Goal: Transaction & Acquisition: Purchase product/service

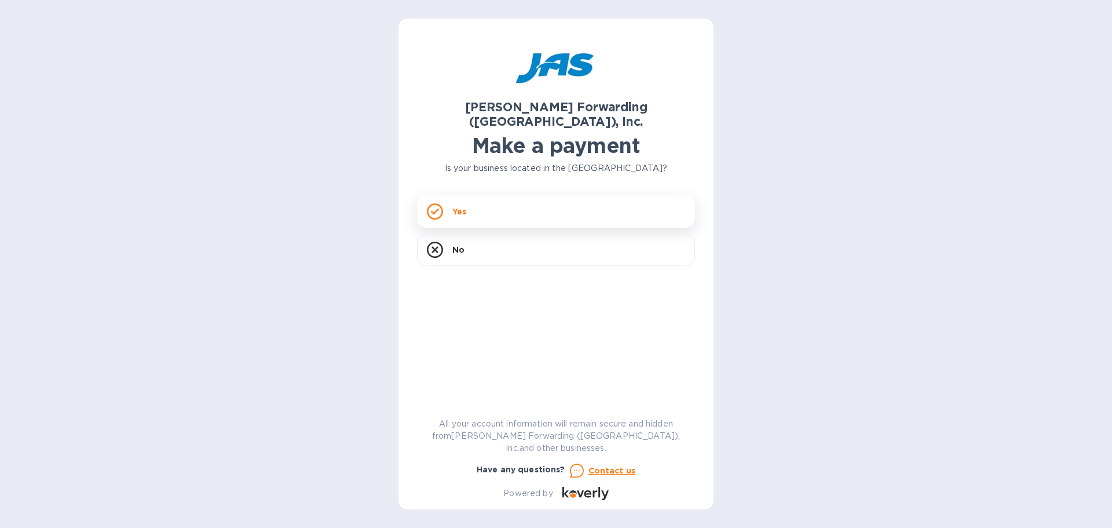
click at [495, 201] on div "Yes" at bounding box center [556, 211] width 278 height 32
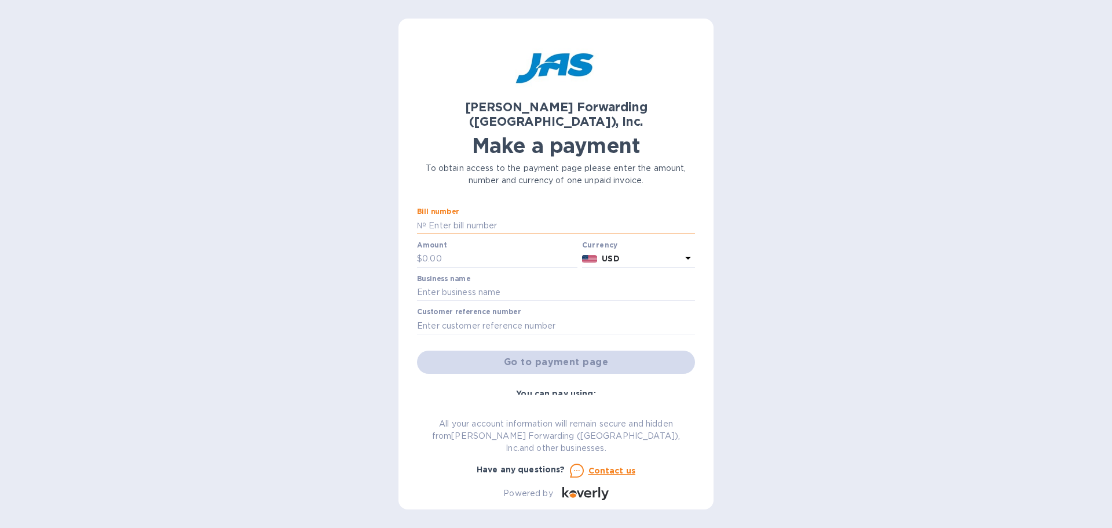
click at [436, 217] on input "text" at bounding box center [560, 225] width 269 height 17
type input "NYC503349865"
click at [438, 250] on input "text" at bounding box center [499, 258] width 155 height 17
type input "4,152.25"
click at [446, 284] on input "text" at bounding box center [556, 292] width 278 height 17
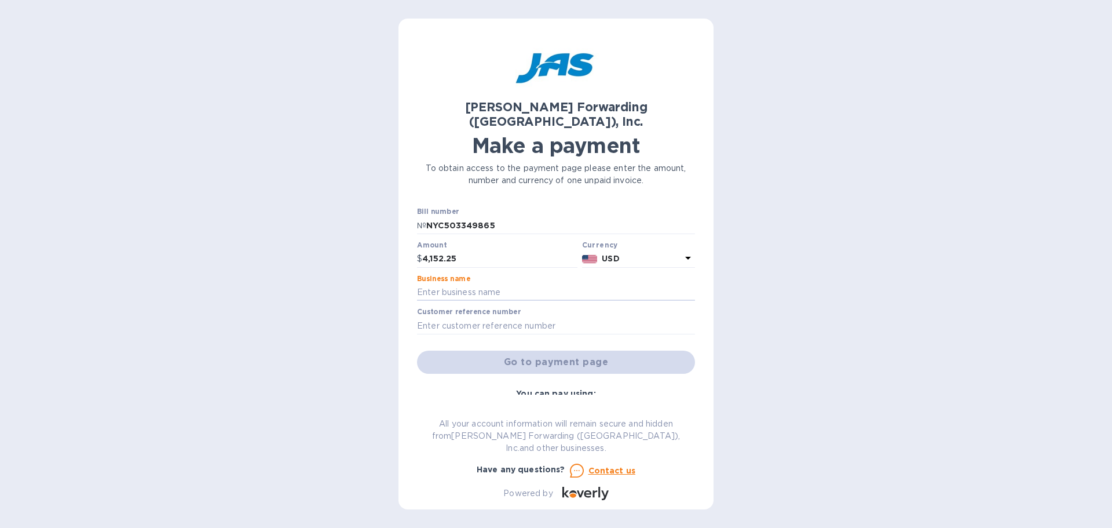
type input "Vando Naturals"
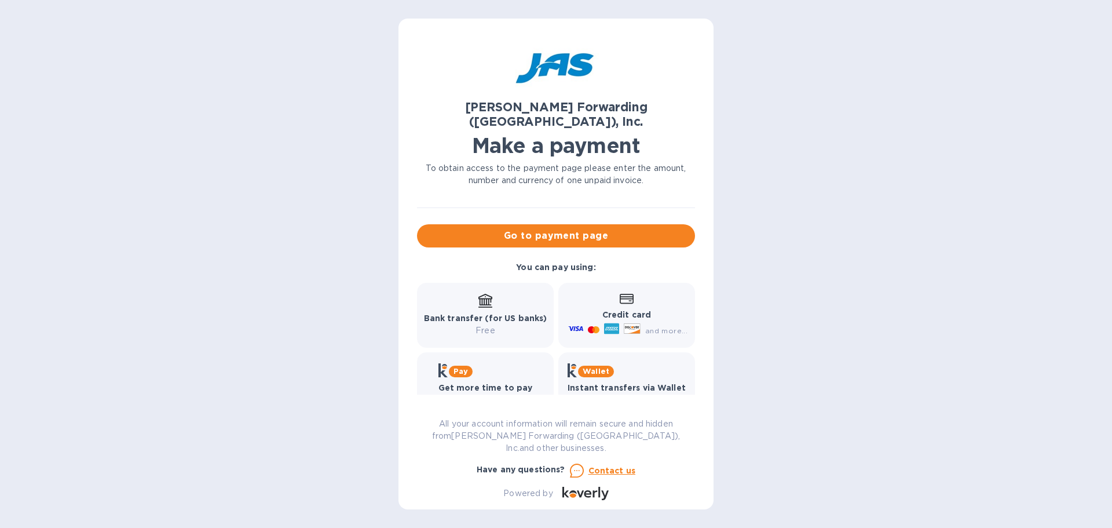
scroll to position [129, 0]
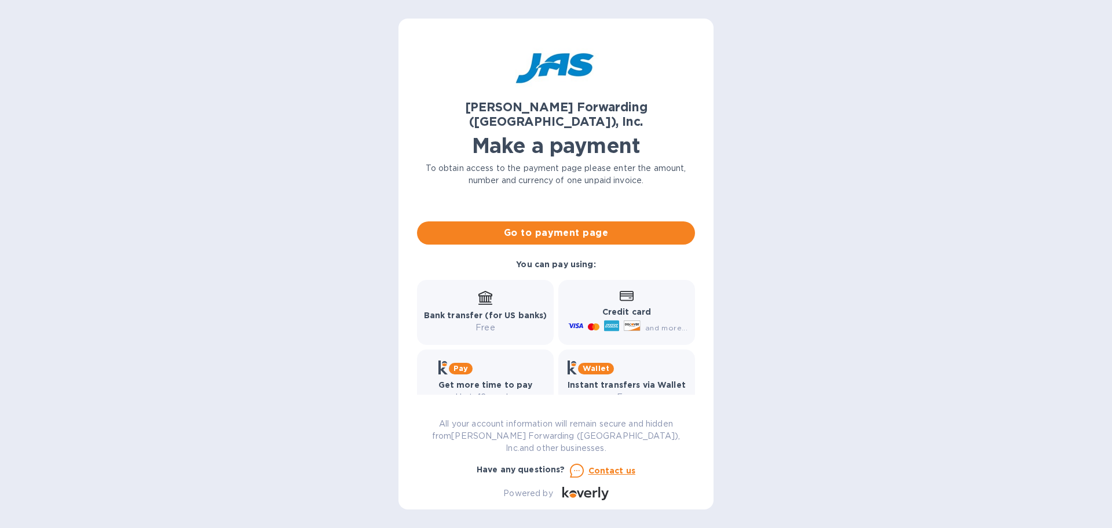
click at [459, 364] on b "Pay" at bounding box center [460, 368] width 14 height 9
click at [490, 380] on b "Get more time to pay" at bounding box center [485, 384] width 94 height 9
click at [486, 360] on div "Pay" at bounding box center [485, 367] width 94 height 14
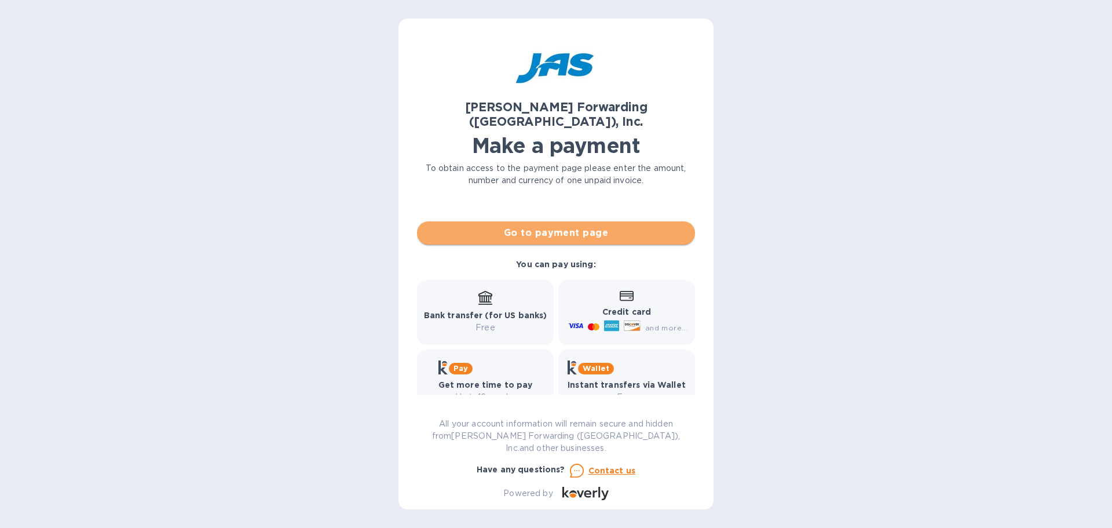
click at [566, 226] on span "Go to payment page" at bounding box center [555, 233] width 259 height 14
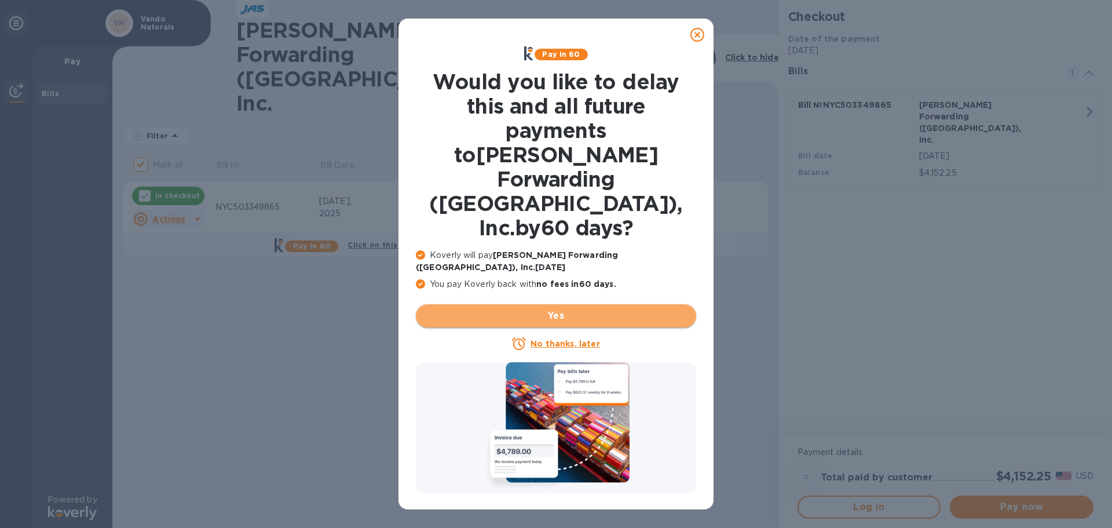
click at [558, 309] on span "Yes" at bounding box center [556, 316] width 262 height 14
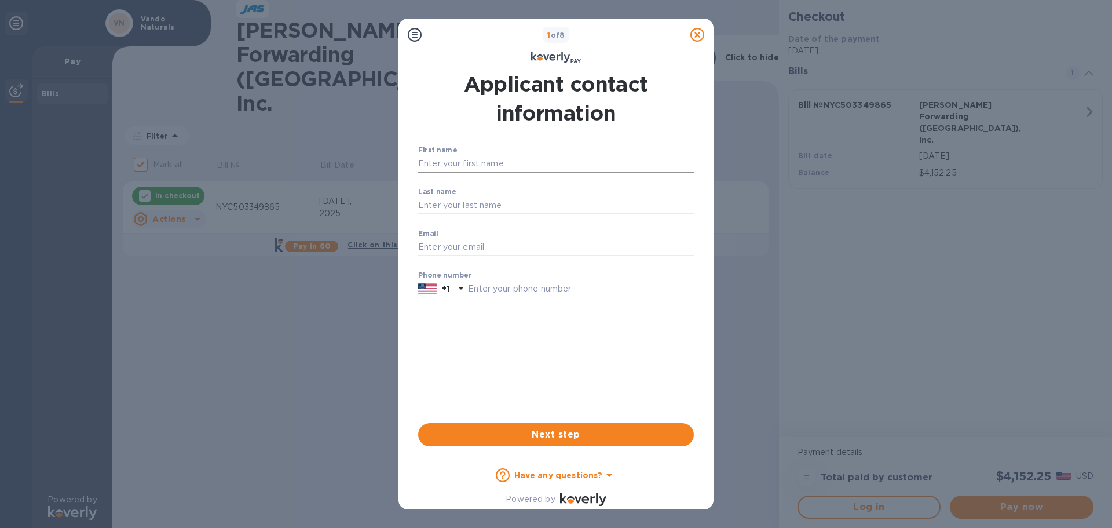
click at [429, 162] on input "First name" at bounding box center [556, 163] width 276 height 17
type input "[PERSON_NAME]"
type input "[EMAIL_ADDRESS][DOMAIN_NAME]"
type input "9173929052"
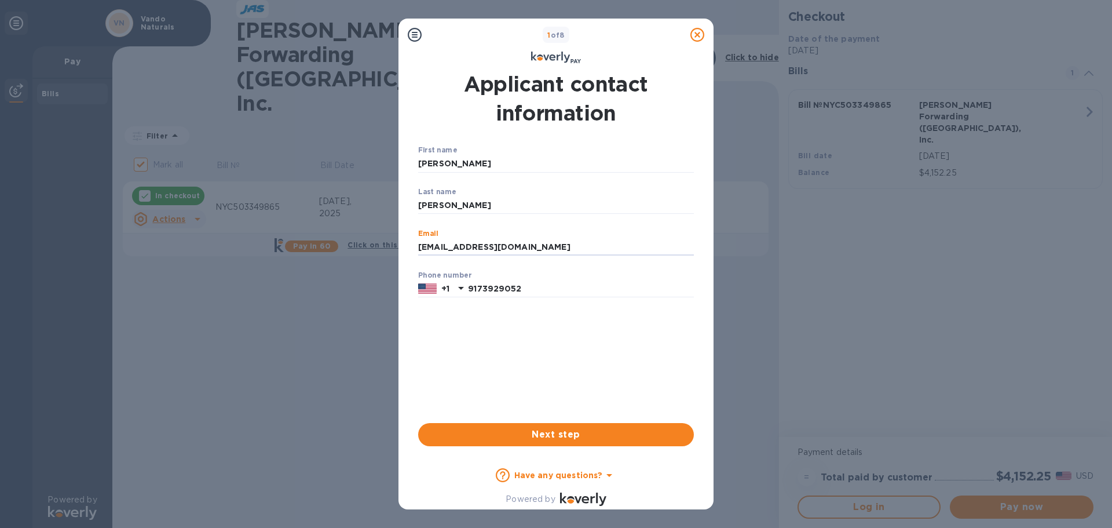
drag, startPoint x: 531, startPoint y: 242, endPoint x: 414, endPoint y: 240, distance: 117.6
click at [414, 240] on div "Applicant contact information First name [PERSON_NAME] ​ Last name [PERSON_NAME…" at bounding box center [556, 258] width 285 height 386
type input "[EMAIL_ADDRESS][DOMAIN_NAME]"
drag, startPoint x: 526, startPoint y: 288, endPoint x: 460, endPoint y: 290, distance: 65.5
click at [460, 290] on div "[PHONE_NUMBER]" at bounding box center [556, 288] width 276 height 17
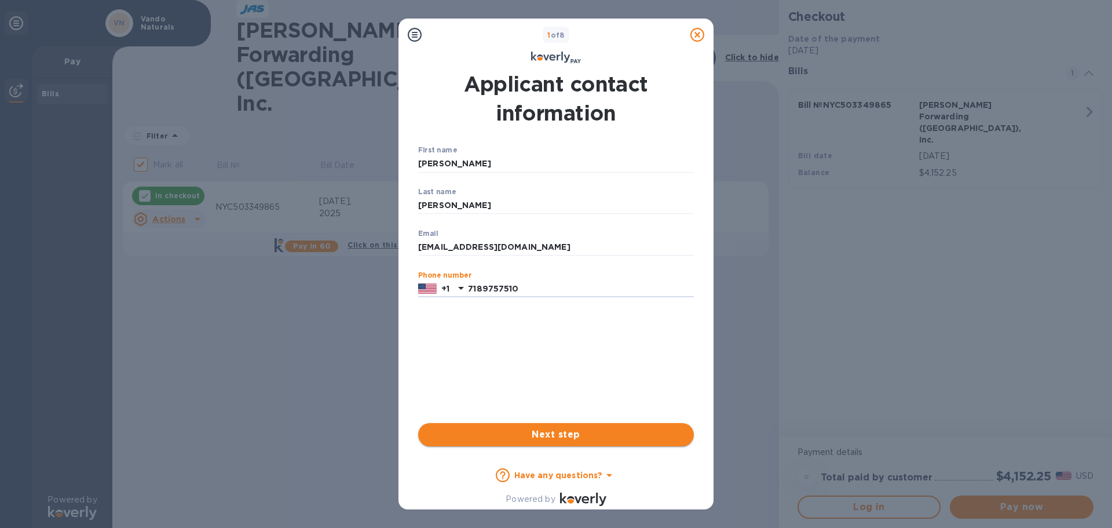
type input "7189757510"
click at [577, 437] on span "Next step" at bounding box center [555, 434] width 257 height 14
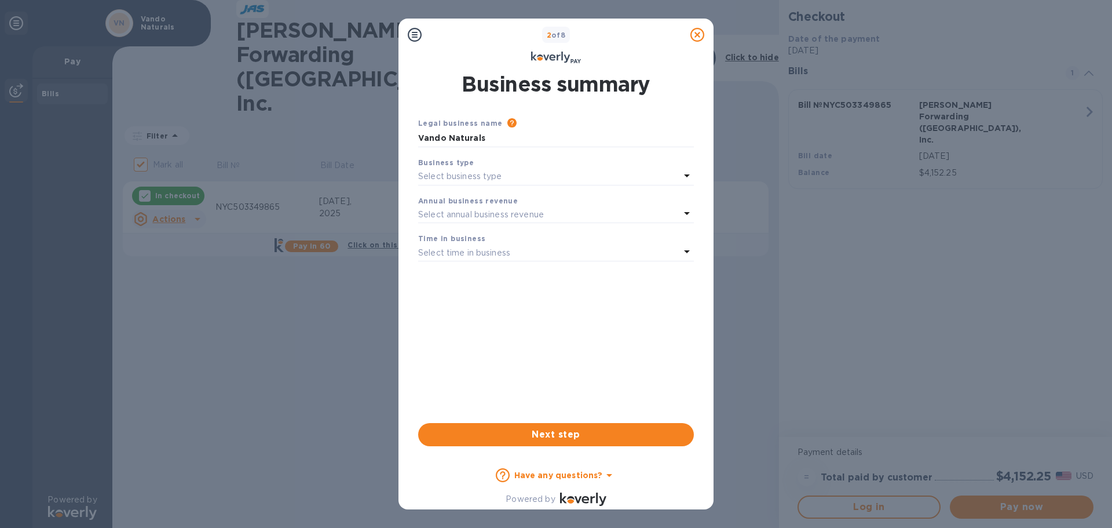
click at [480, 180] on p "Select business type" at bounding box center [460, 176] width 84 height 12
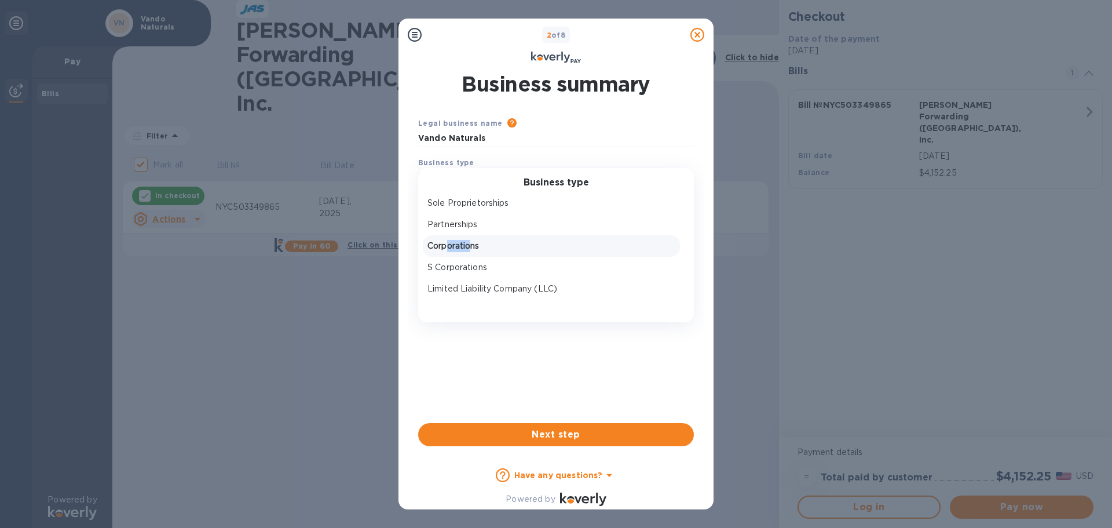
drag, startPoint x: 472, startPoint y: 244, endPoint x: 448, endPoint y: 247, distance: 23.9
click at [448, 247] on p "Corporations" at bounding box center [551, 246] width 248 height 12
click at [454, 216] on p "Select annual business revenue" at bounding box center [481, 214] width 126 height 12
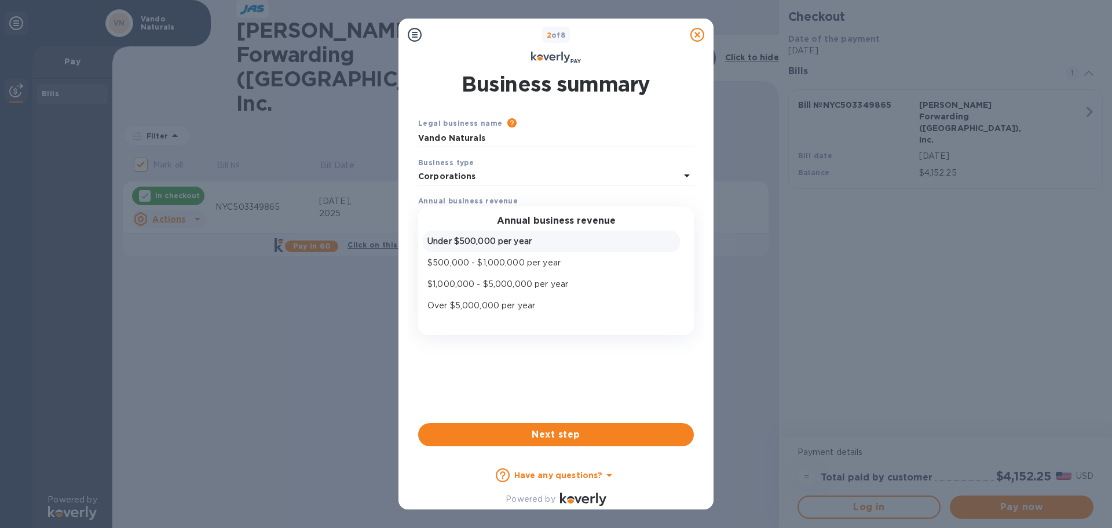
click at [465, 240] on p "Under $500,000 per year" at bounding box center [551, 241] width 248 height 12
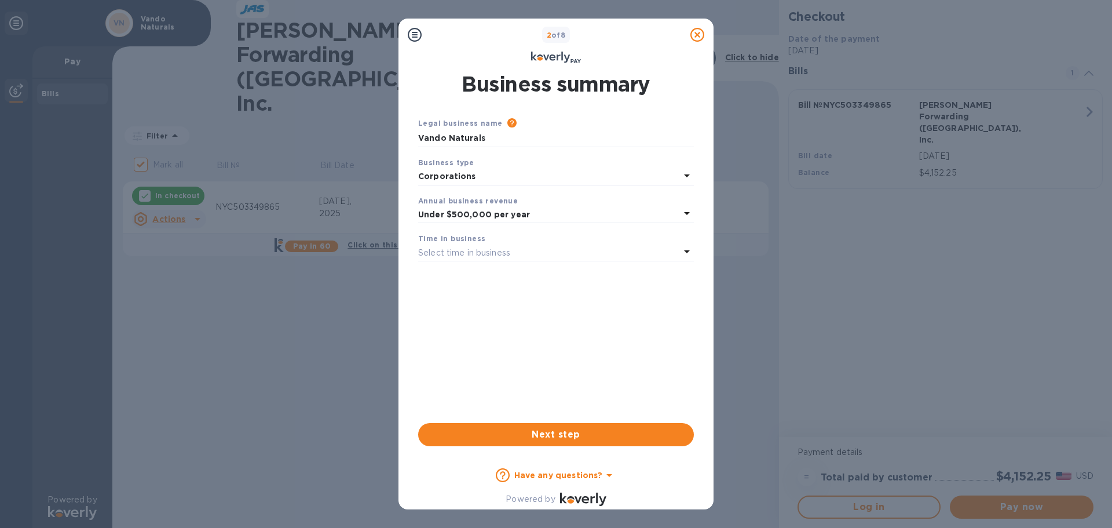
click at [453, 256] on p "Select time in business" at bounding box center [464, 253] width 92 height 12
click at [452, 340] on p "More than 5 years" at bounding box center [551, 344] width 248 height 12
click at [551, 434] on span "Next step" at bounding box center [555, 434] width 257 height 14
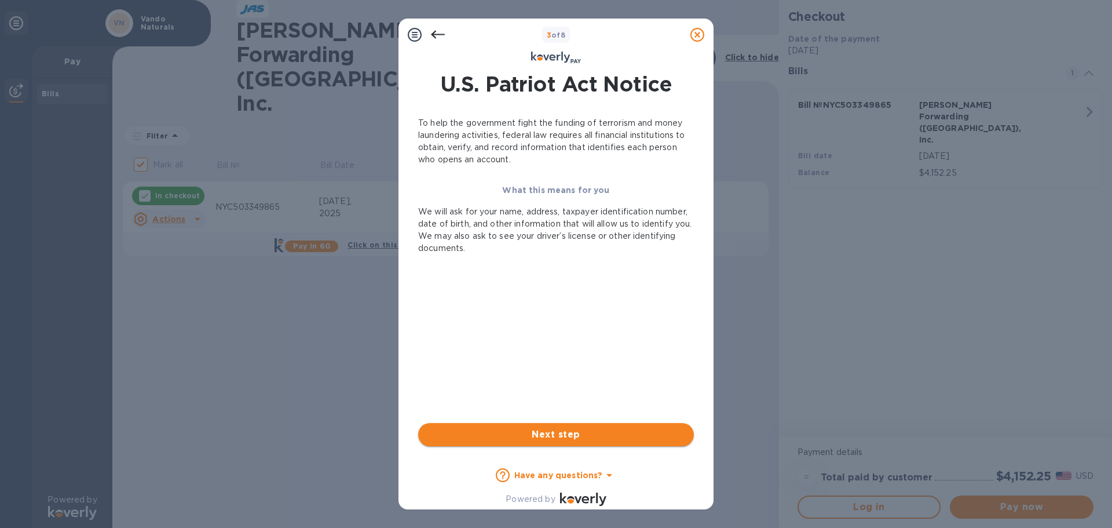
click at [562, 442] on button "Next step" at bounding box center [556, 434] width 276 height 23
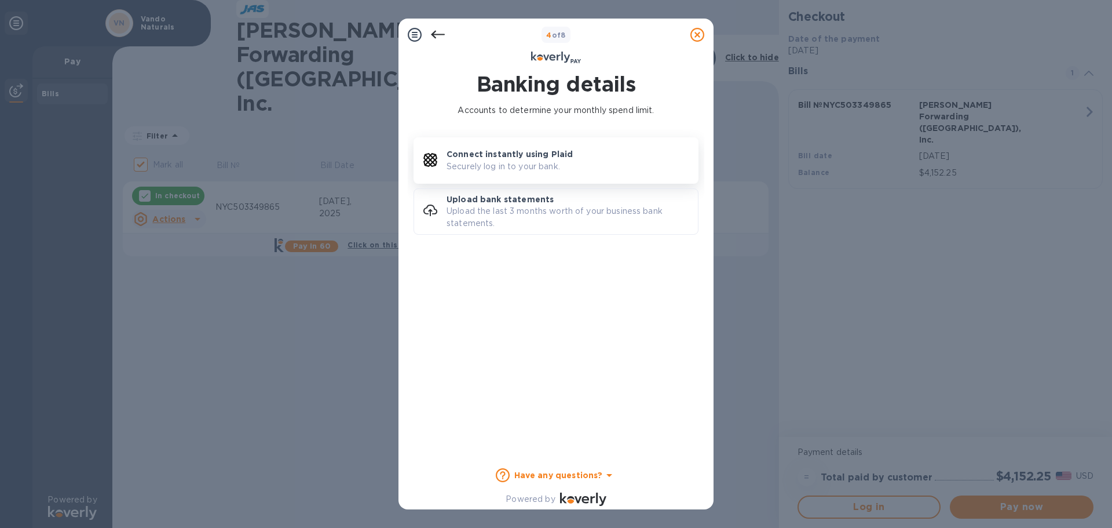
click at [537, 161] on p "Securely log in to your bank." at bounding box center [504, 166] width 114 height 12
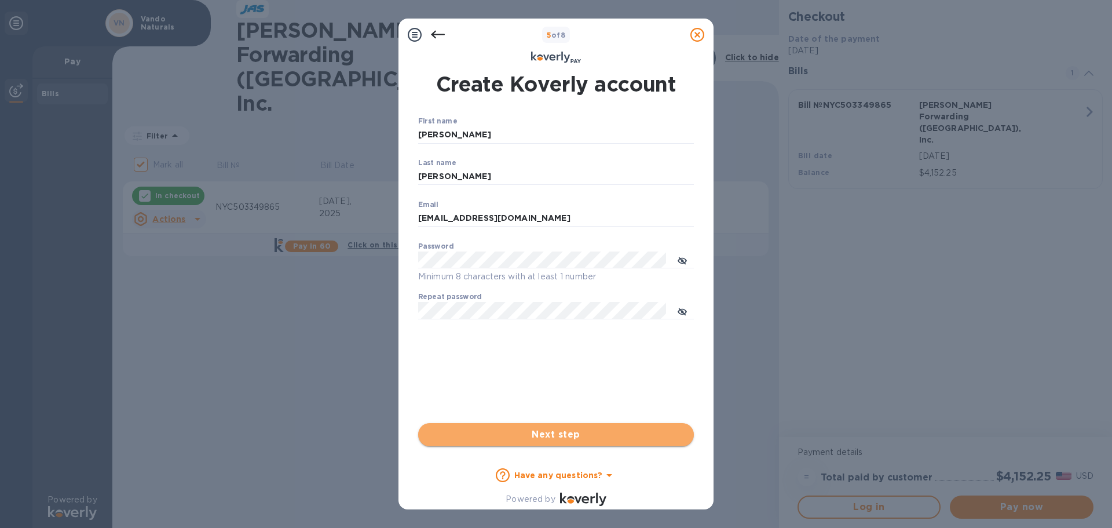
click at [560, 436] on span "Next step" at bounding box center [555, 434] width 257 height 14
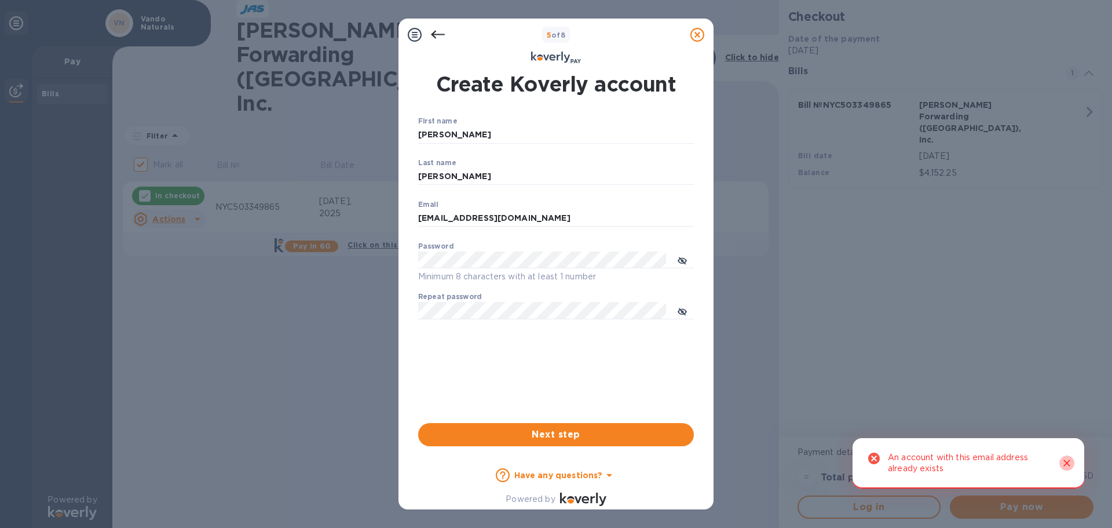
click at [1069, 461] on icon "Close" at bounding box center [1066, 463] width 7 height 7
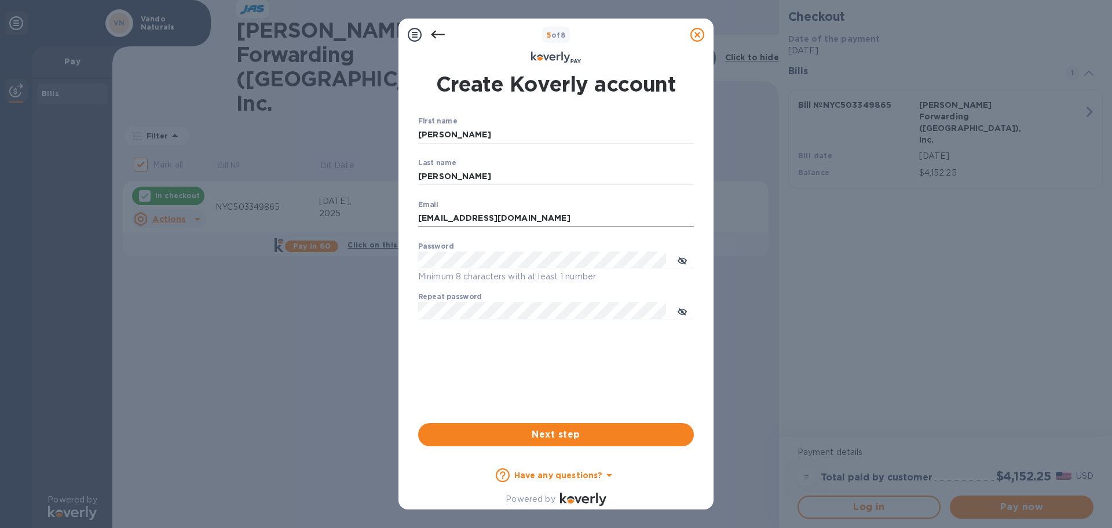
click at [530, 217] on input "[EMAIL_ADDRESS][DOMAIN_NAME]" at bounding box center [556, 218] width 276 height 17
drag, startPoint x: 530, startPoint y: 217, endPoint x: 403, endPoint y: 216, distance: 127.4
click at [403, 216] on div "Create Koverly account First name [PERSON_NAME] ​ Last name [PERSON_NAME] ​ Ema…" at bounding box center [555, 262] width 315 height 395
type input "[EMAIL_ADDRESS][DOMAIN_NAME]"
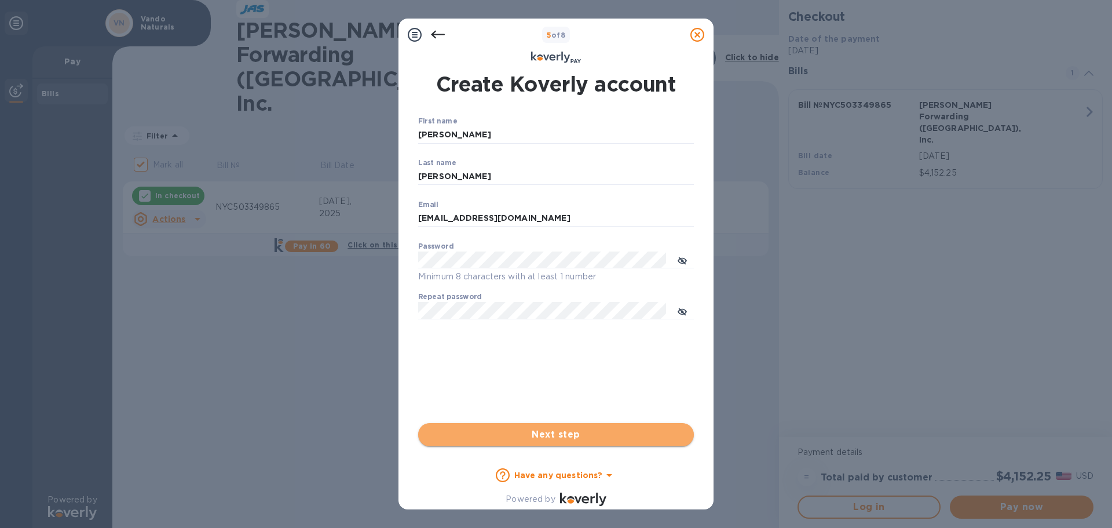
click at [569, 438] on span "Next step" at bounding box center [555, 434] width 257 height 14
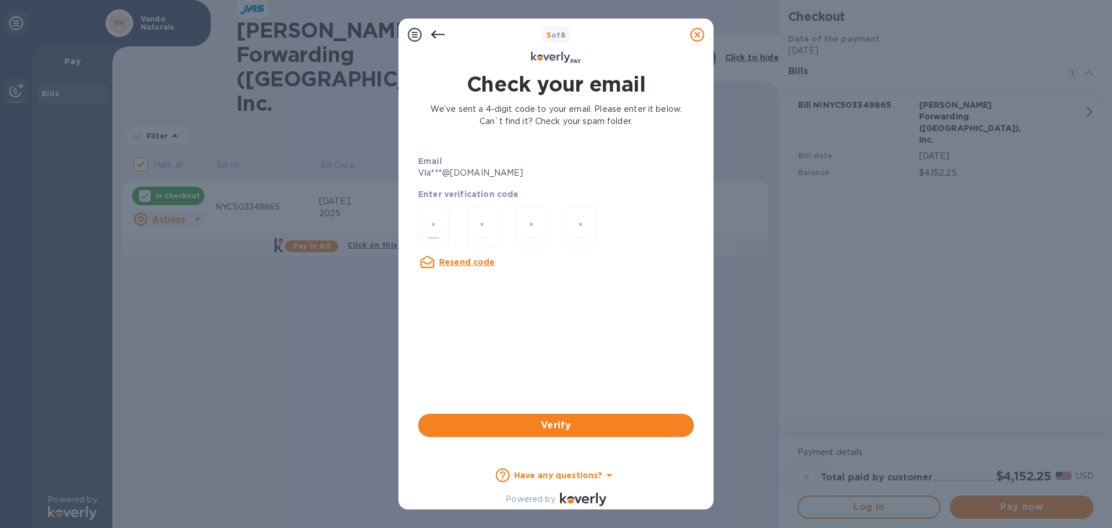
click at [438, 229] on input "number" at bounding box center [433, 227] width 11 height 21
type input "9"
type input "3"
type input "8"
type input "2"
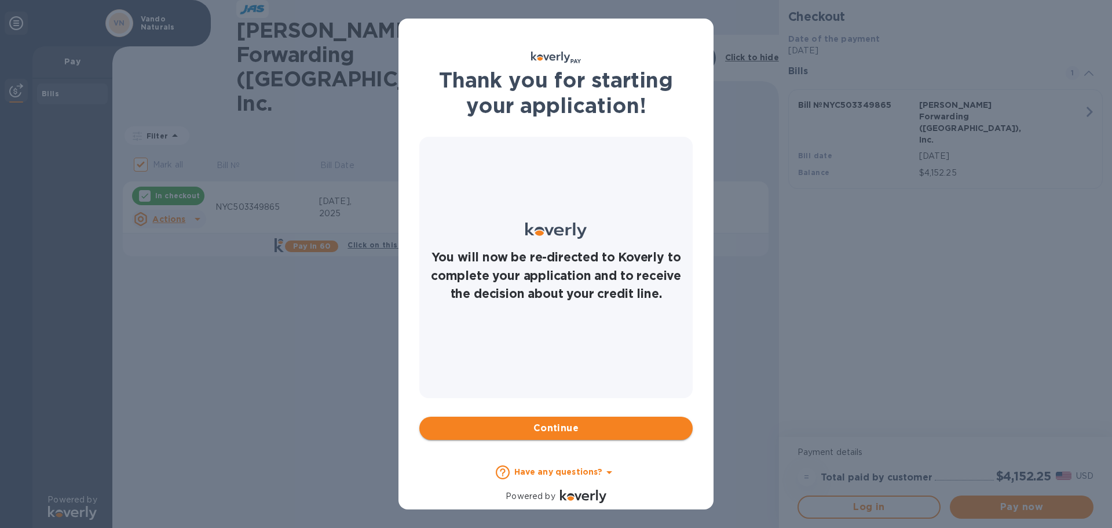
click at [563, 429] on span "Continue" at bounding box center [556, 428] width 255 height 14
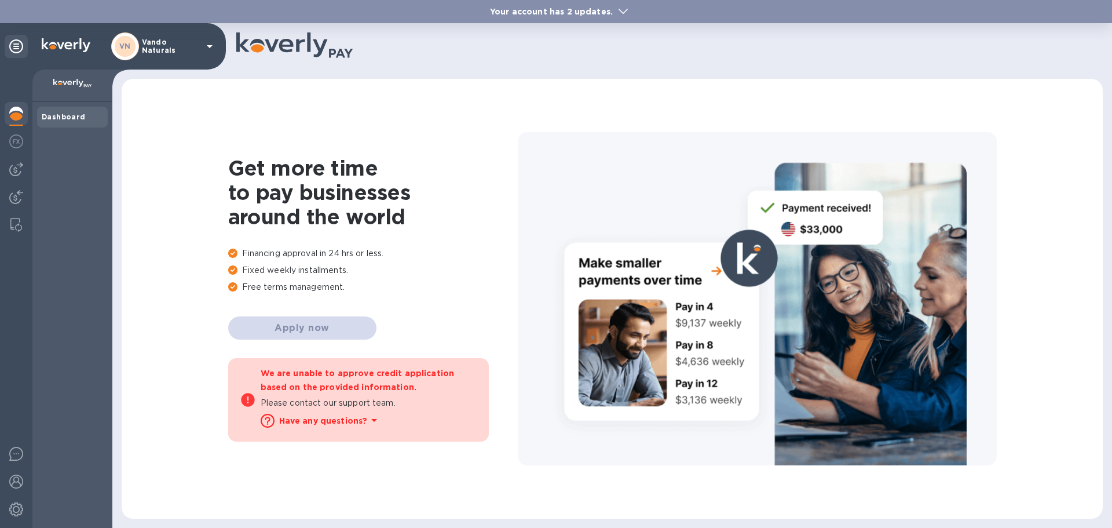
click at [67, 115] on b "Dashboard" at bounding box center [64, 116] width 44 height 9
click at [178, 49] on p "Vando Naturals" at bounding box center [171, 46] width 58 height 16
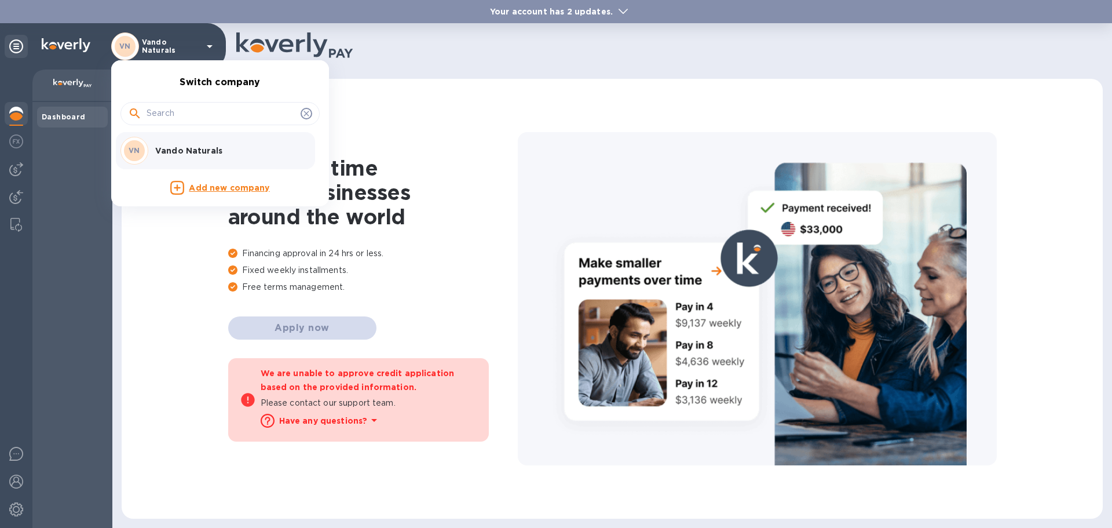
click at [172, 284] on div at bounding box center [556, 264] width 1112 height 528
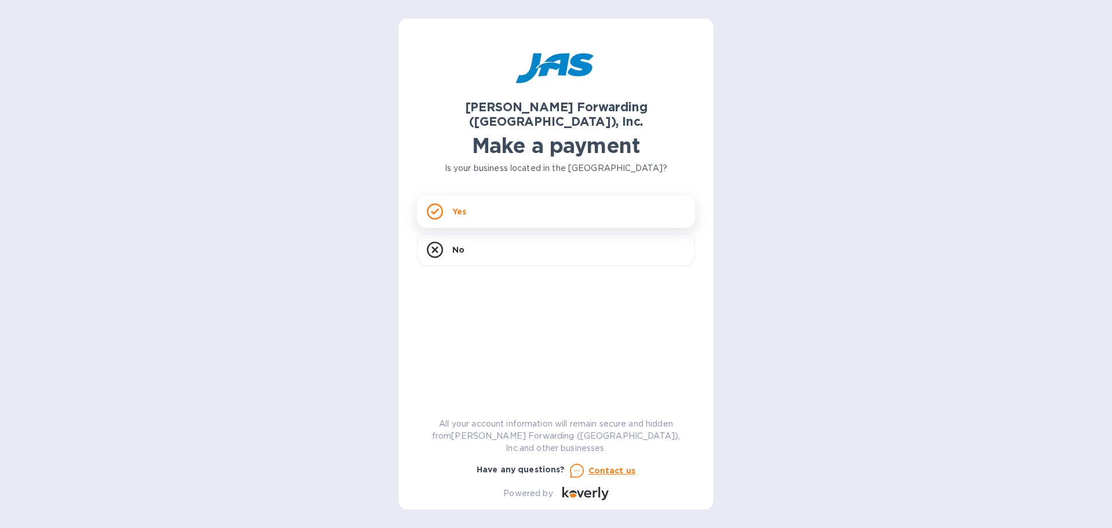
click at [470, 201] on div "Yes" at bounding box center [556, 211] width 278 height 32
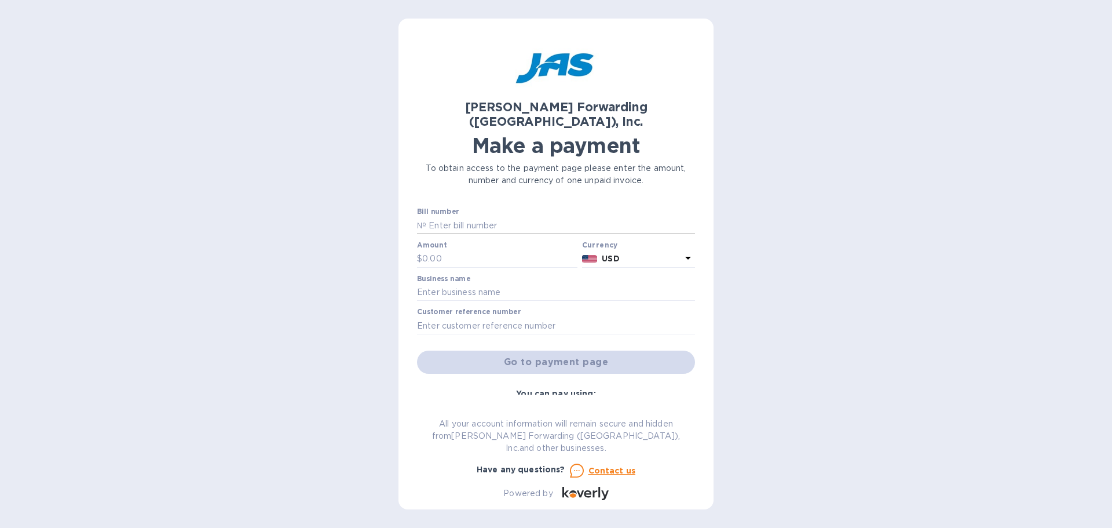
click at [451, 217] on input "text" at bounding box center [560, 225] width 269 height 17
type input "NYC503349865"
click at [447, 250] on input "text" at bounding box center [499, 258] width 155 height 17
type input "4,152.25"
click at [474, 284] on input "text" at bounding box center [556, 292] width 278 height 17
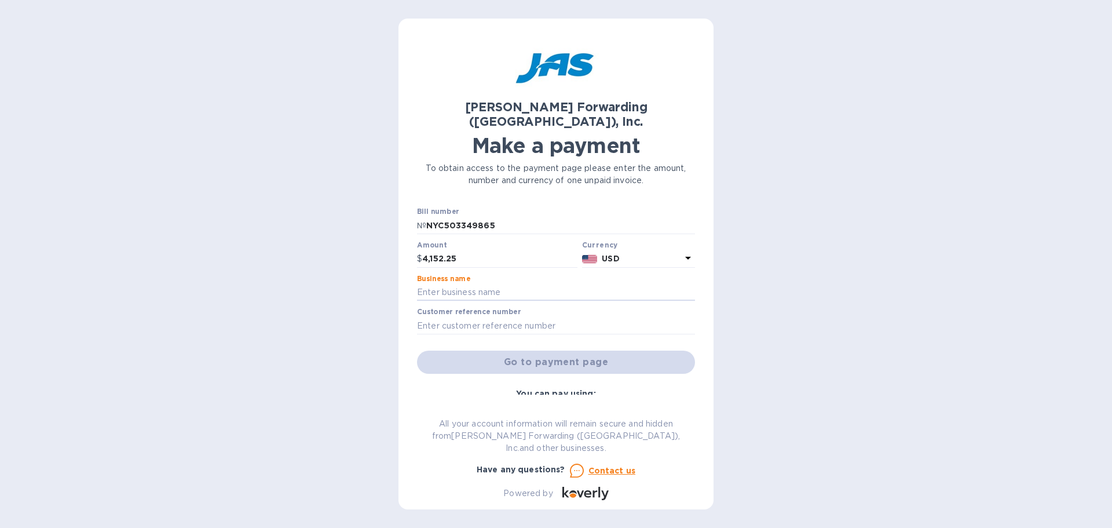
type input "Vando Naturals"
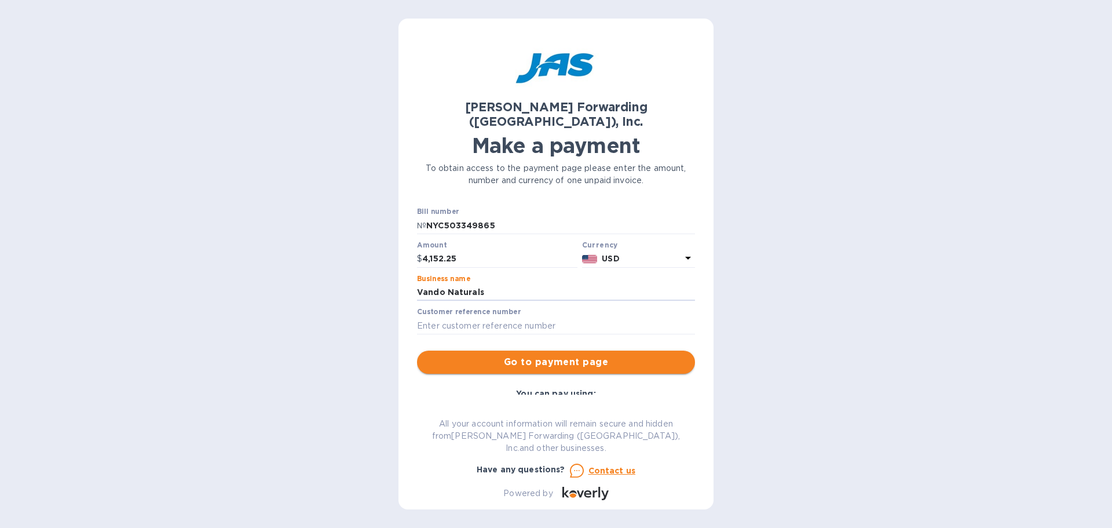
click at [552, 355] on span "Go to payment page" at bounding box center [555, 362] width 259 height 14
